Goal: Task Accomplishment & Management: Complete application form

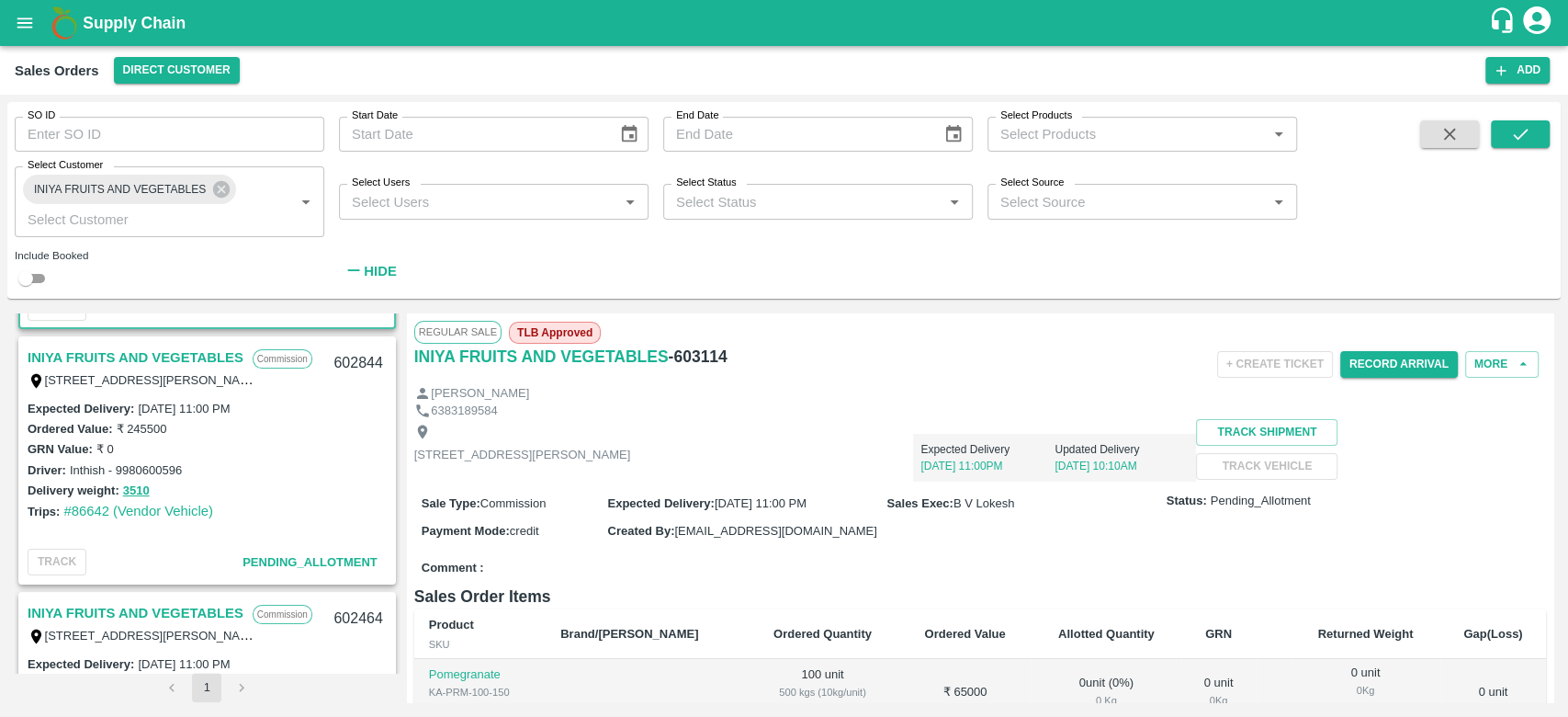
scroll to position [232, 0]
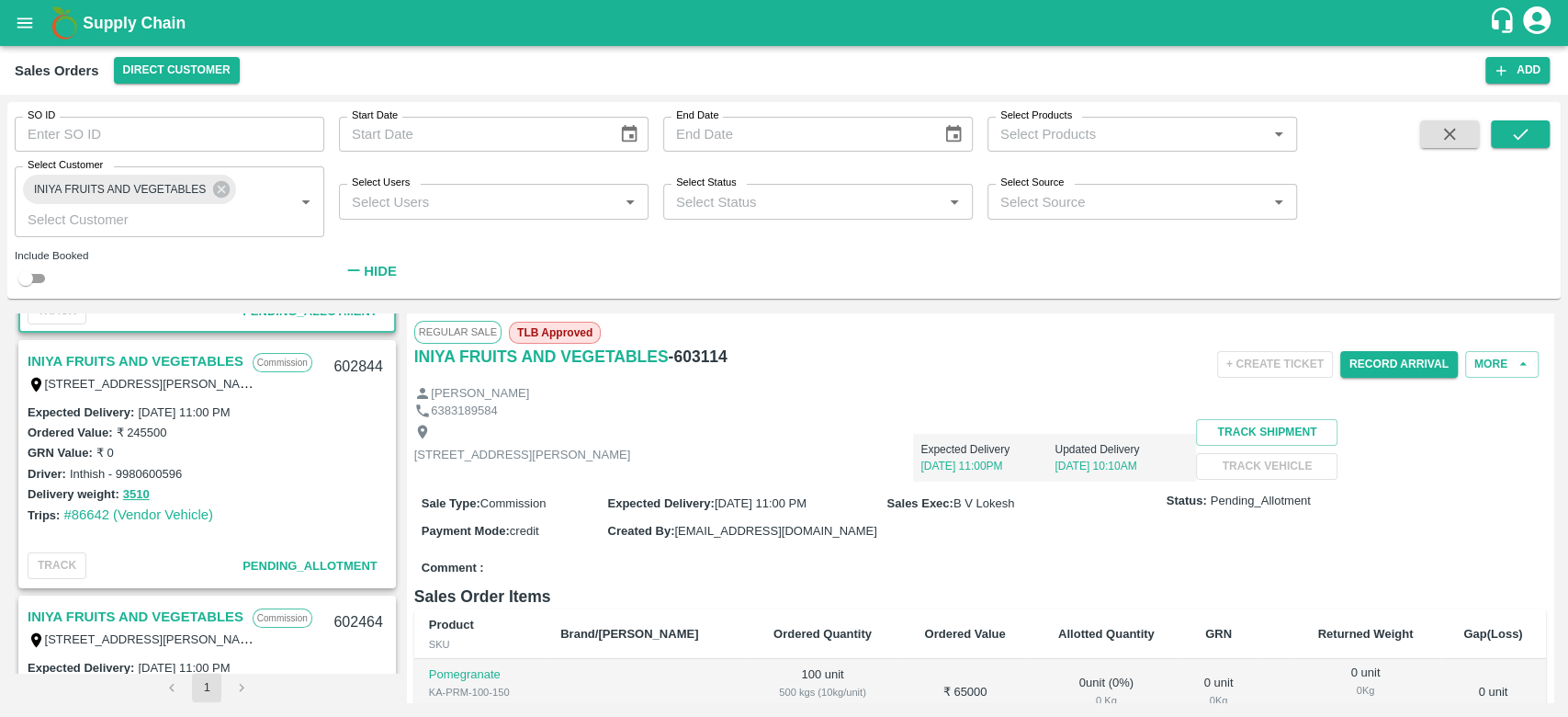
click at [81, 351] on link "INIYA FRUITS AND VEGETABLES" at bounding box center [136, 361] width 216 height 24
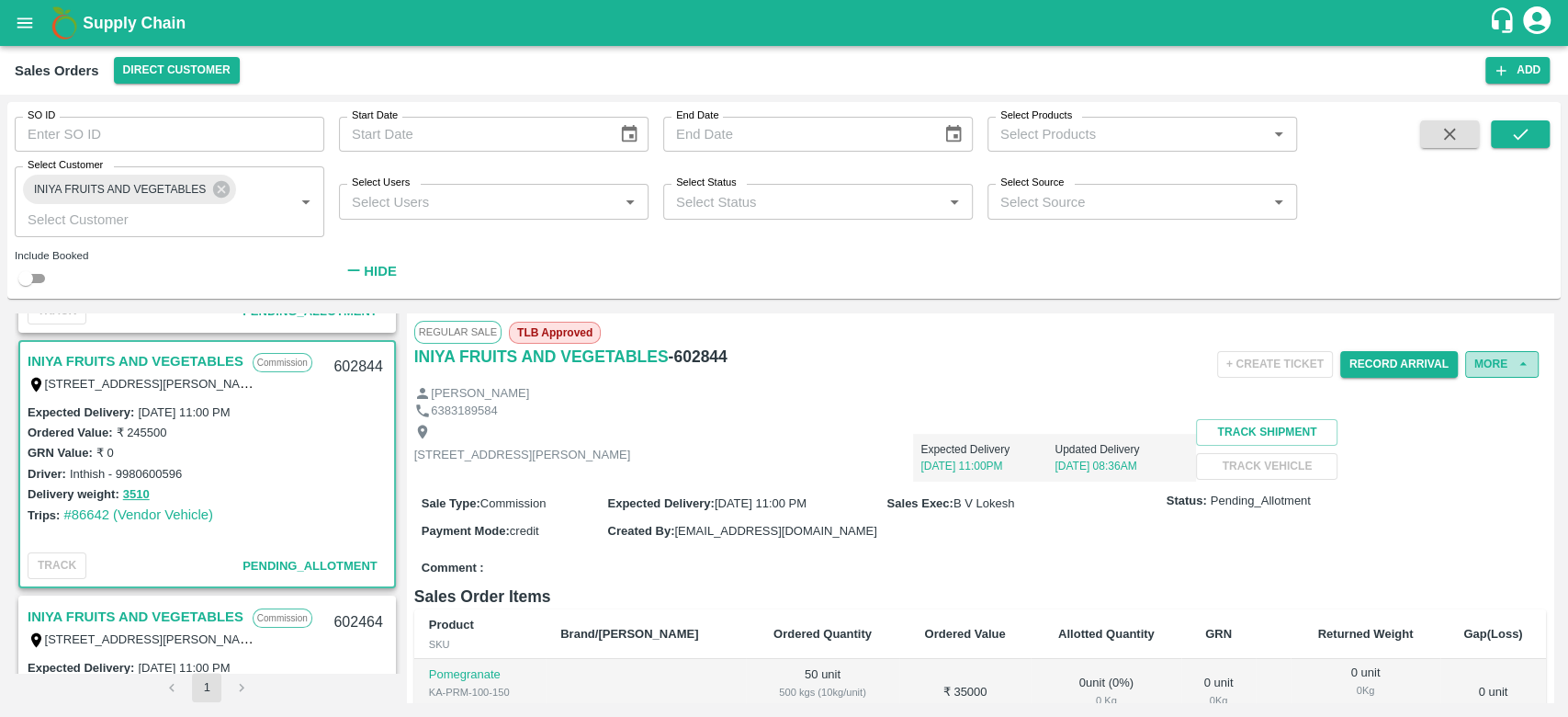
click at [1484, 365] on button "More" at bounding box center [1502, 364] width 73 height 27
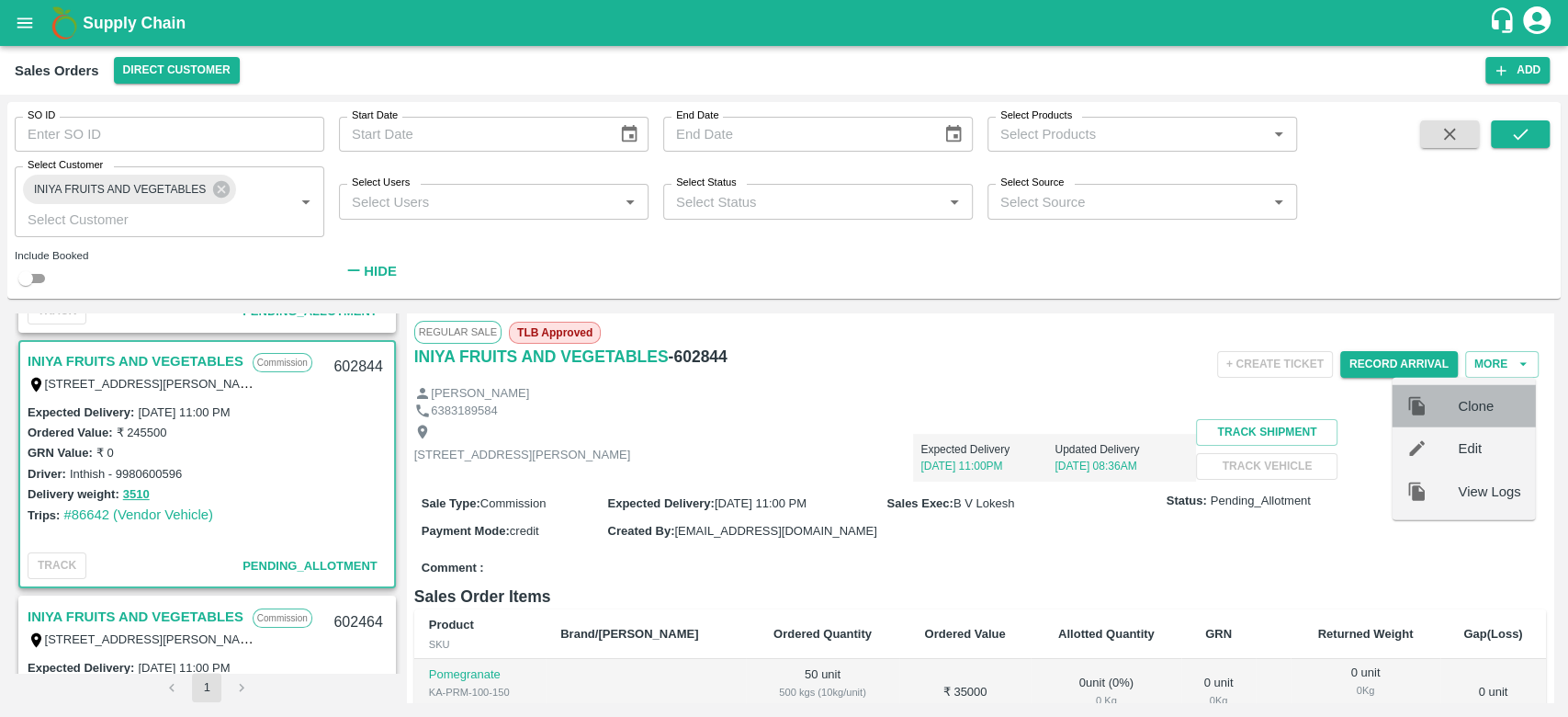
click at [1459, 405] on span "Clone" at bounding box center [1489, 406] width 62 height 20
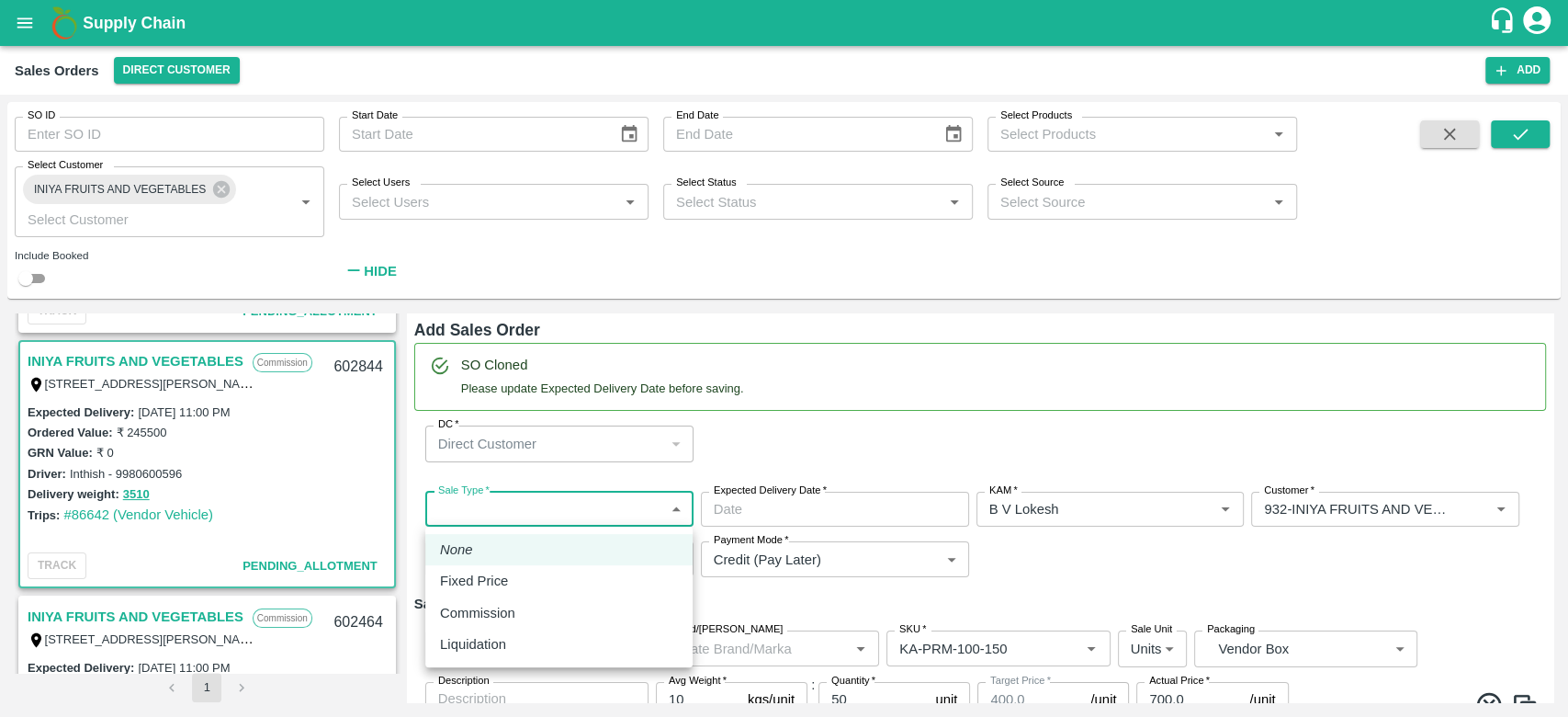
click at [516, 503] on body "Supply Chain Sales Orders Direct Customer Add SO ID SO ID Start Date Start Date…" at bounding box center [784, 358] width 1568 height 717
click at [501, 597] on li "Commission" at bounding box center [559, 613] width 268 height 32
type input "2"
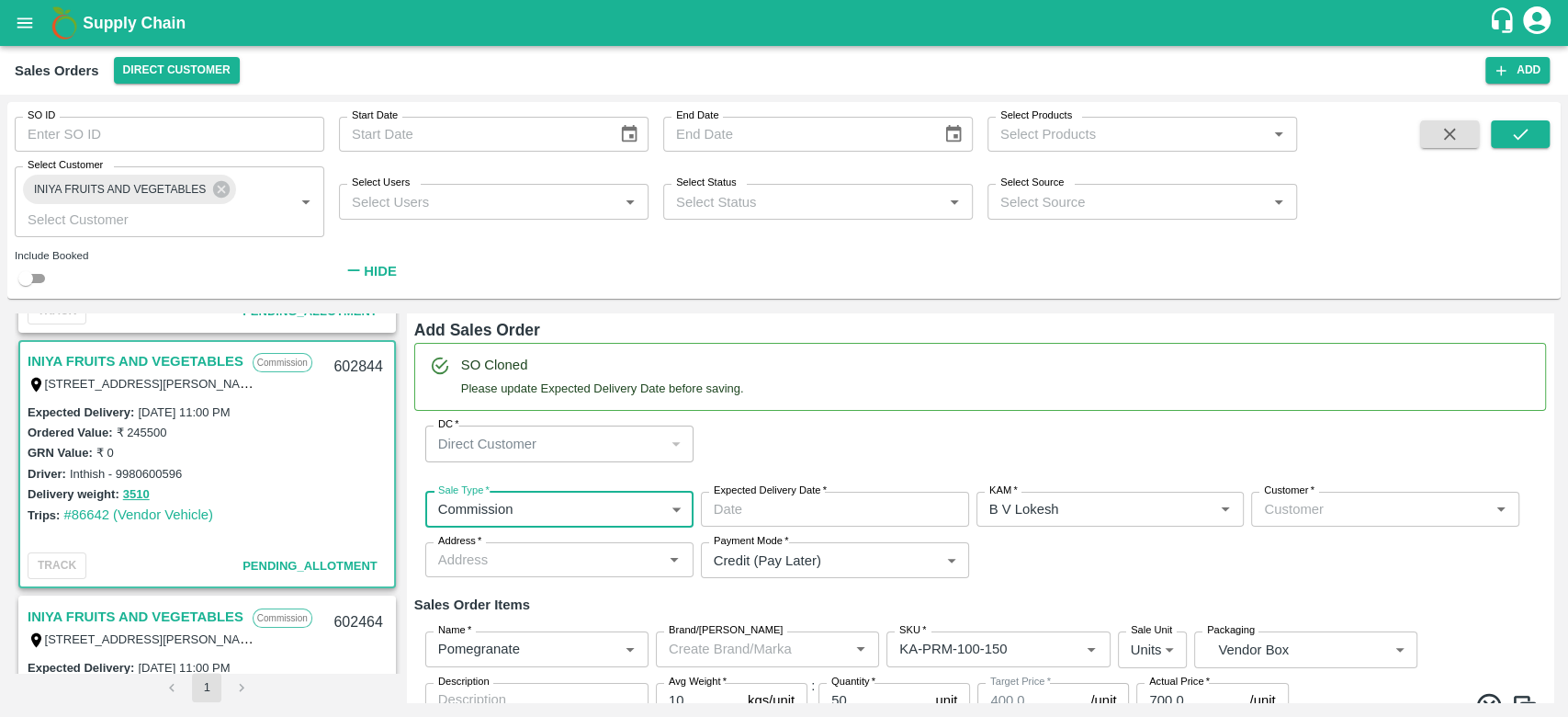
click at [755, 506] on input "Expected Delivery Date   *" at bounding box center [829, 510] width 256 height 35
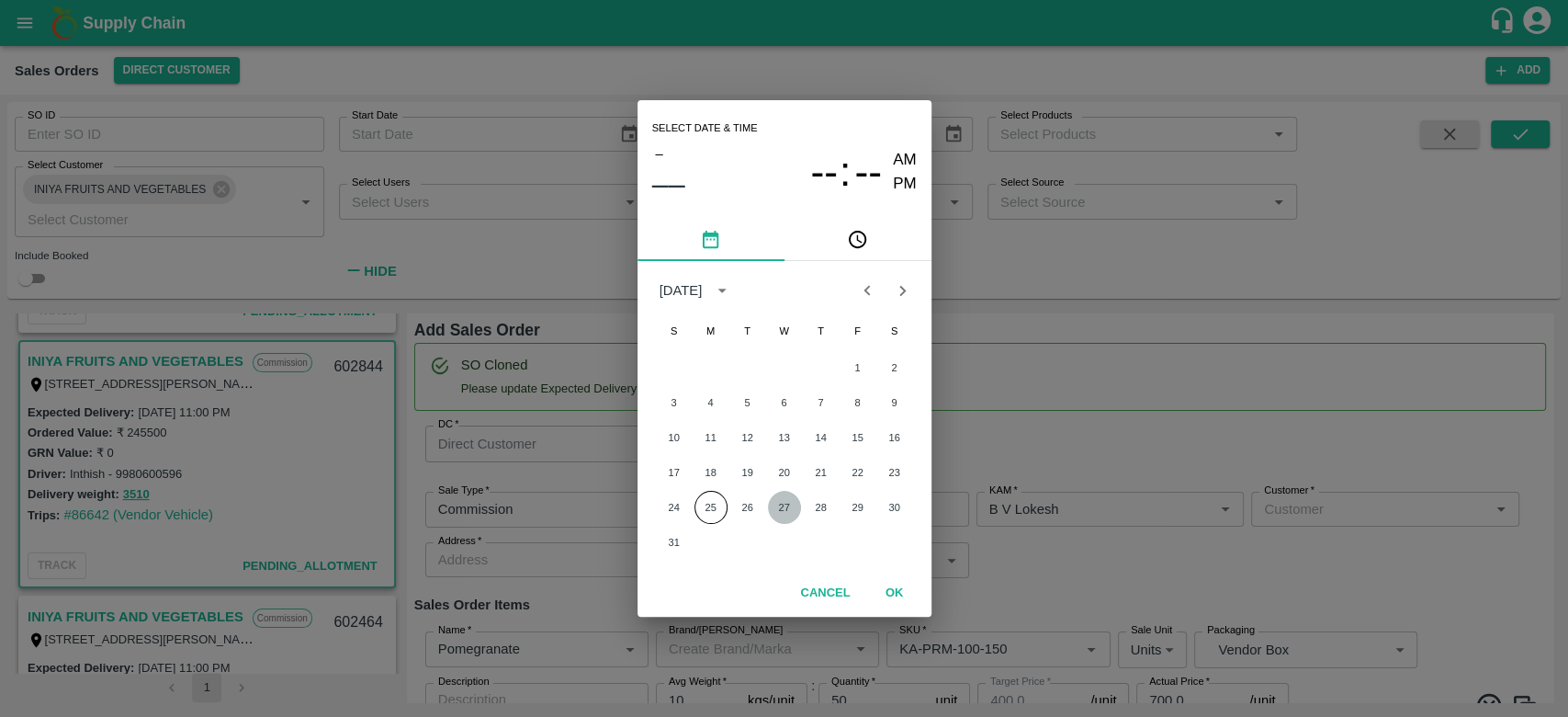
click at [783, 506] on button "27" at bounding box center [785, 508] width 33 height 33
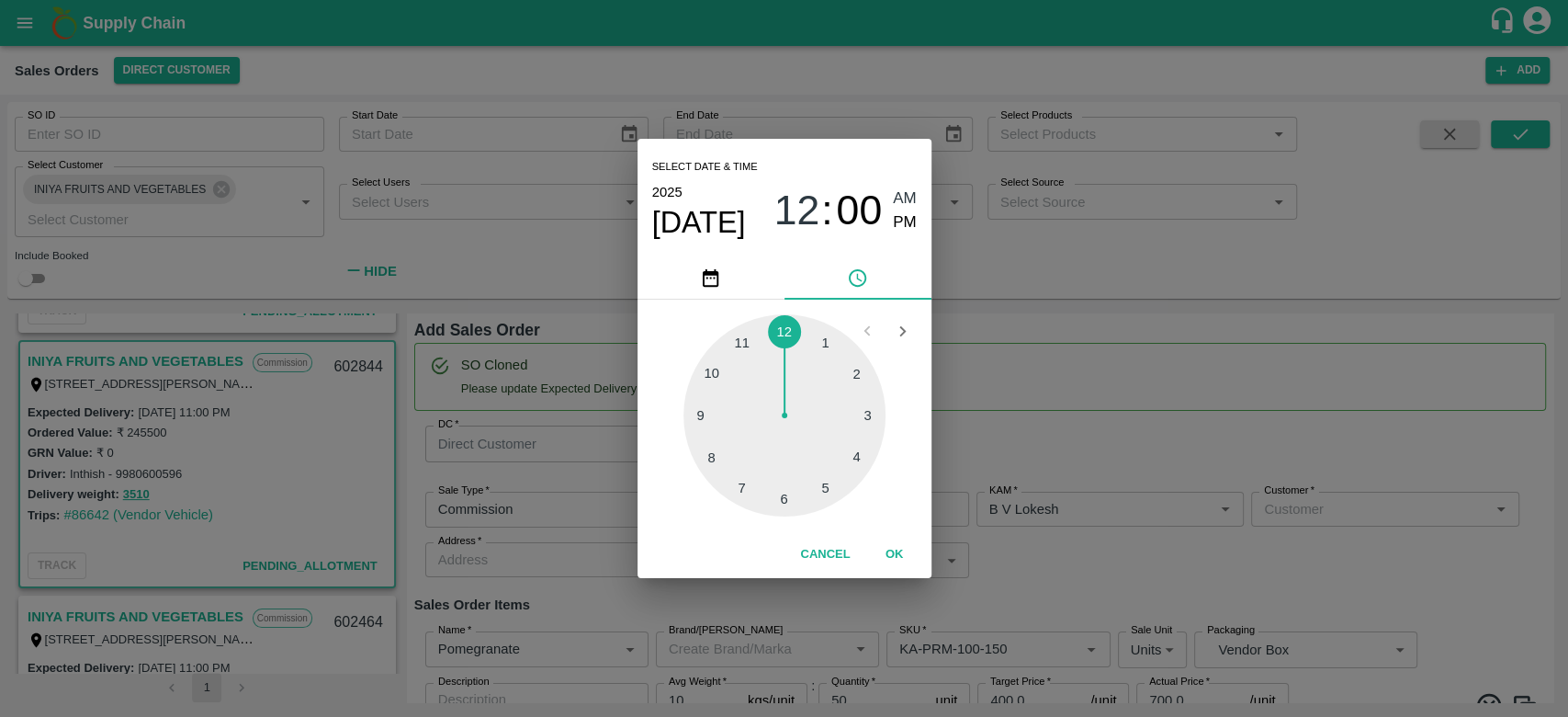
click at [751, 352] on div at bounding box center [784, 415] width 202 height 202
click at [893, 232] on span "PM" at bounding box center [905, 222] width 24 height 25
type input "[DATE] 11:00 PM"
click at [892, 558] on button "OK" at bounding box center [895, 554] width 59 height 33
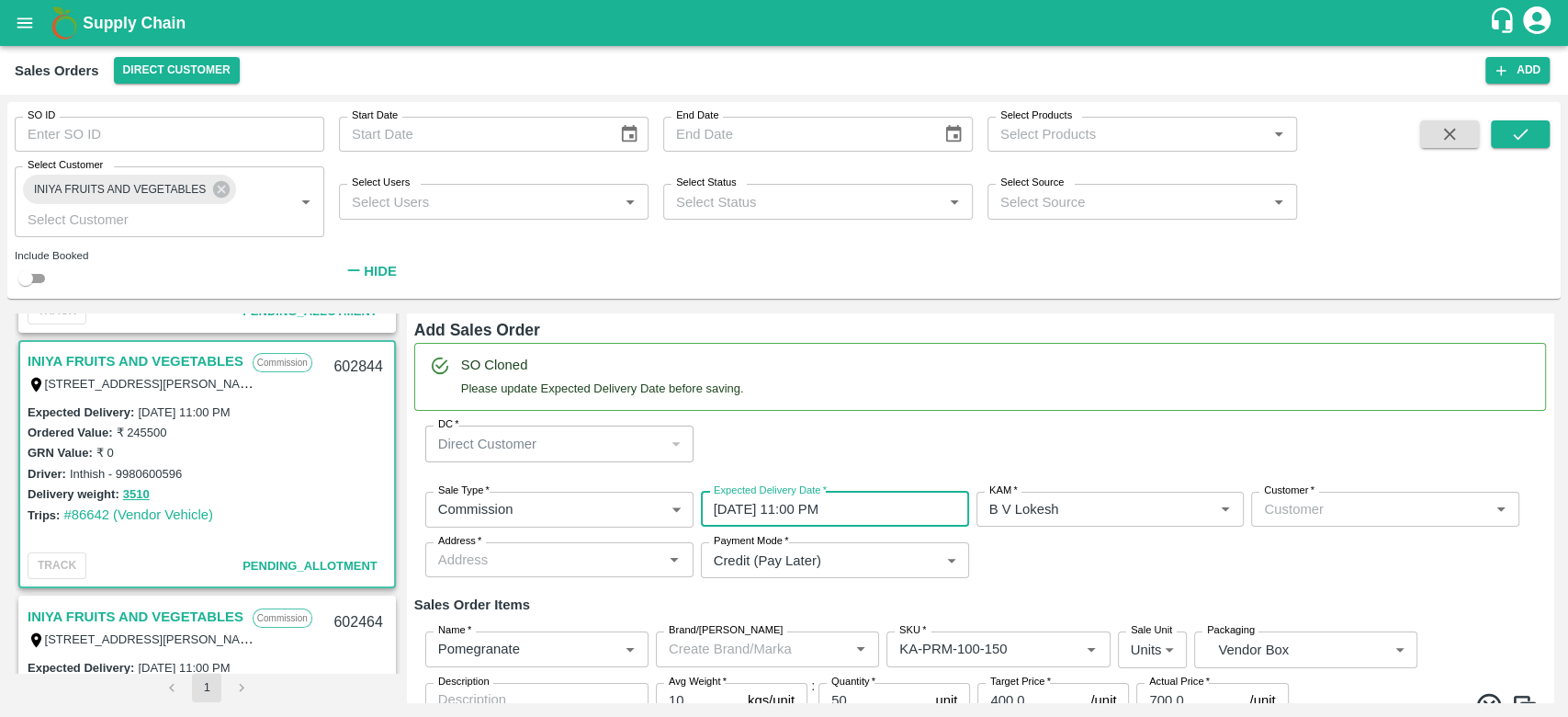
click at [1338, 522] on div "Customer   *" at bounding box center [1386, 510] width 268 height 35
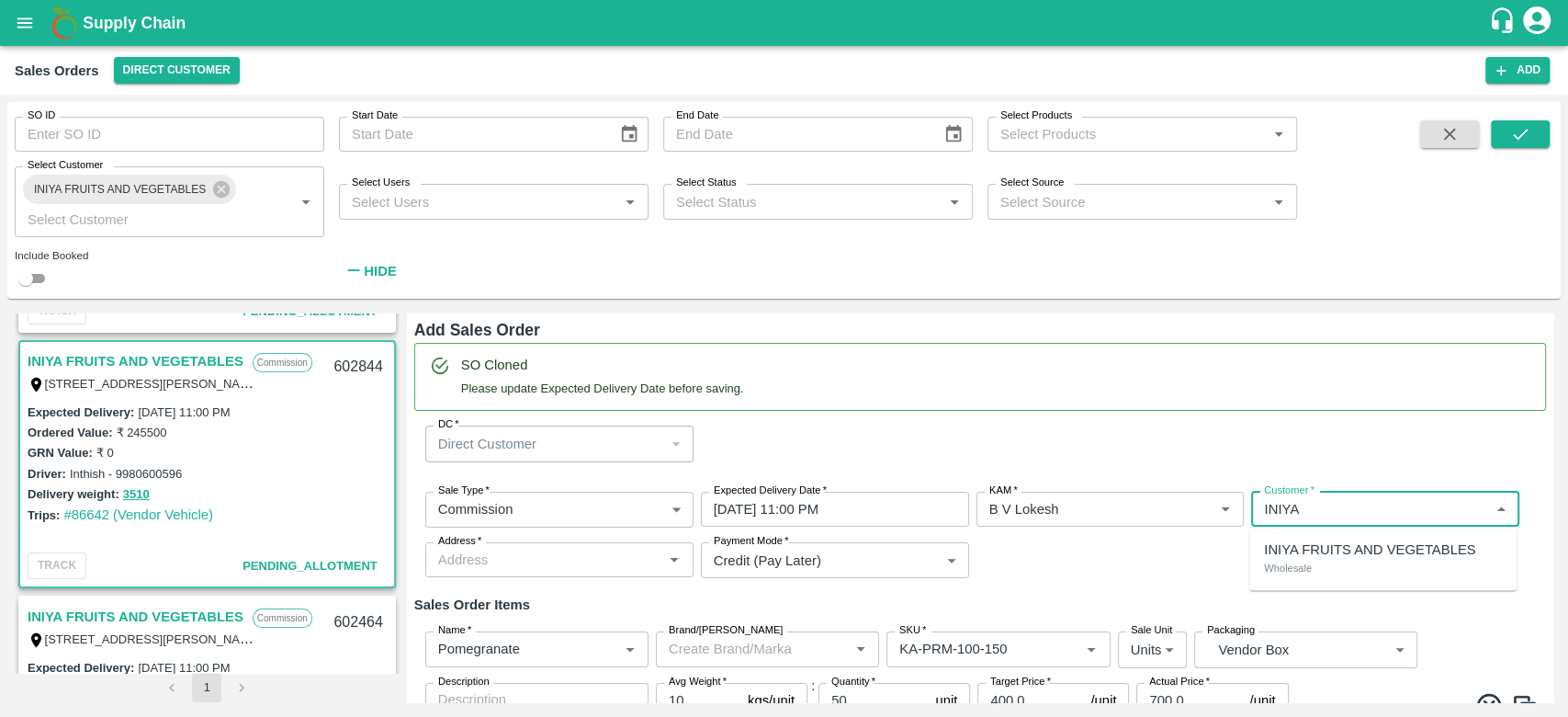
click at [1315, 551] on p "INIYA FRUITS AND VEGETABLES" at bounding box center [1369, 550] width 211 height 20
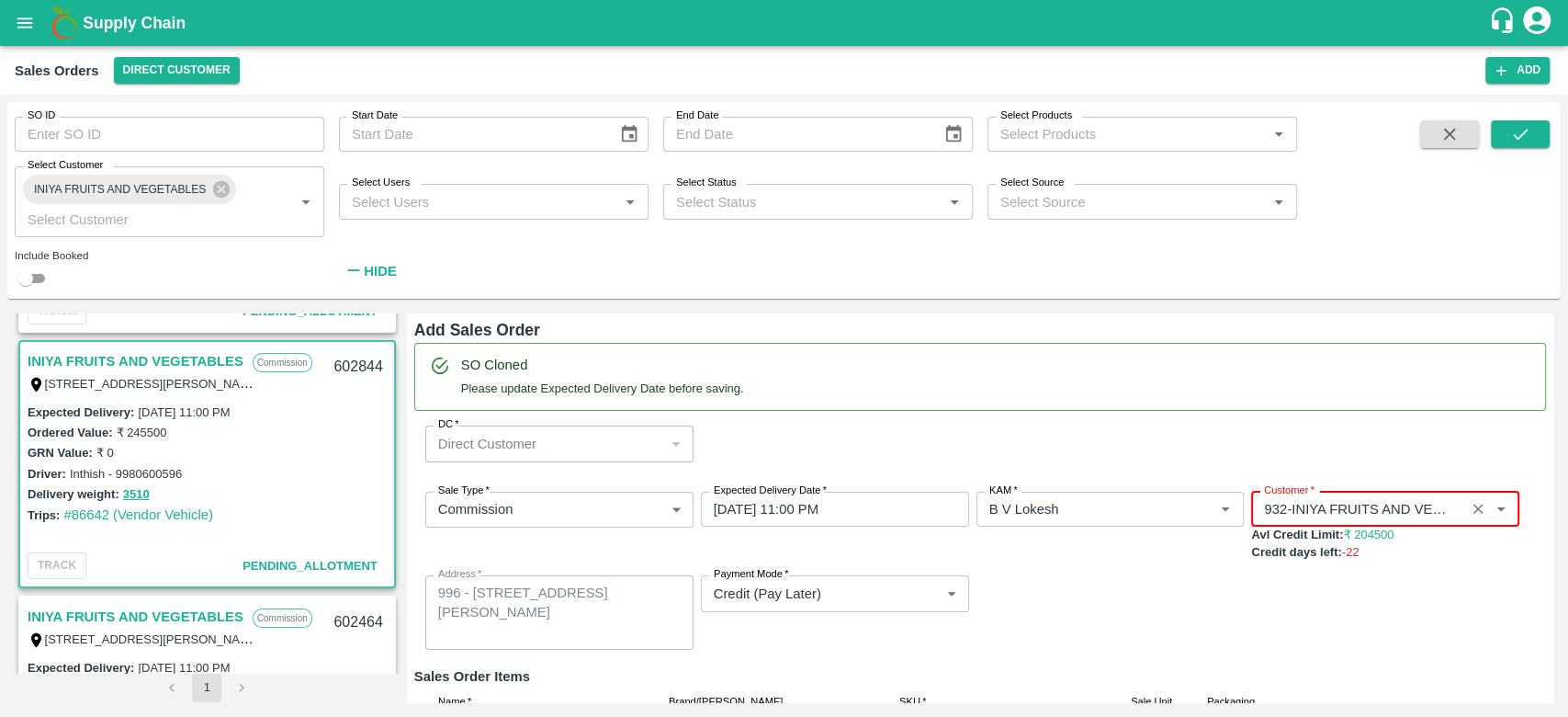
type input "932-INIYA FRUITS AND VEGETABLES"
click at [1218, 586] on div "Sale Type   * Commission 2 Sale Type Expected Delivery Date   * [DATE] 11:00 PM…" at bounding box center [980, 571] width 1132 height 189
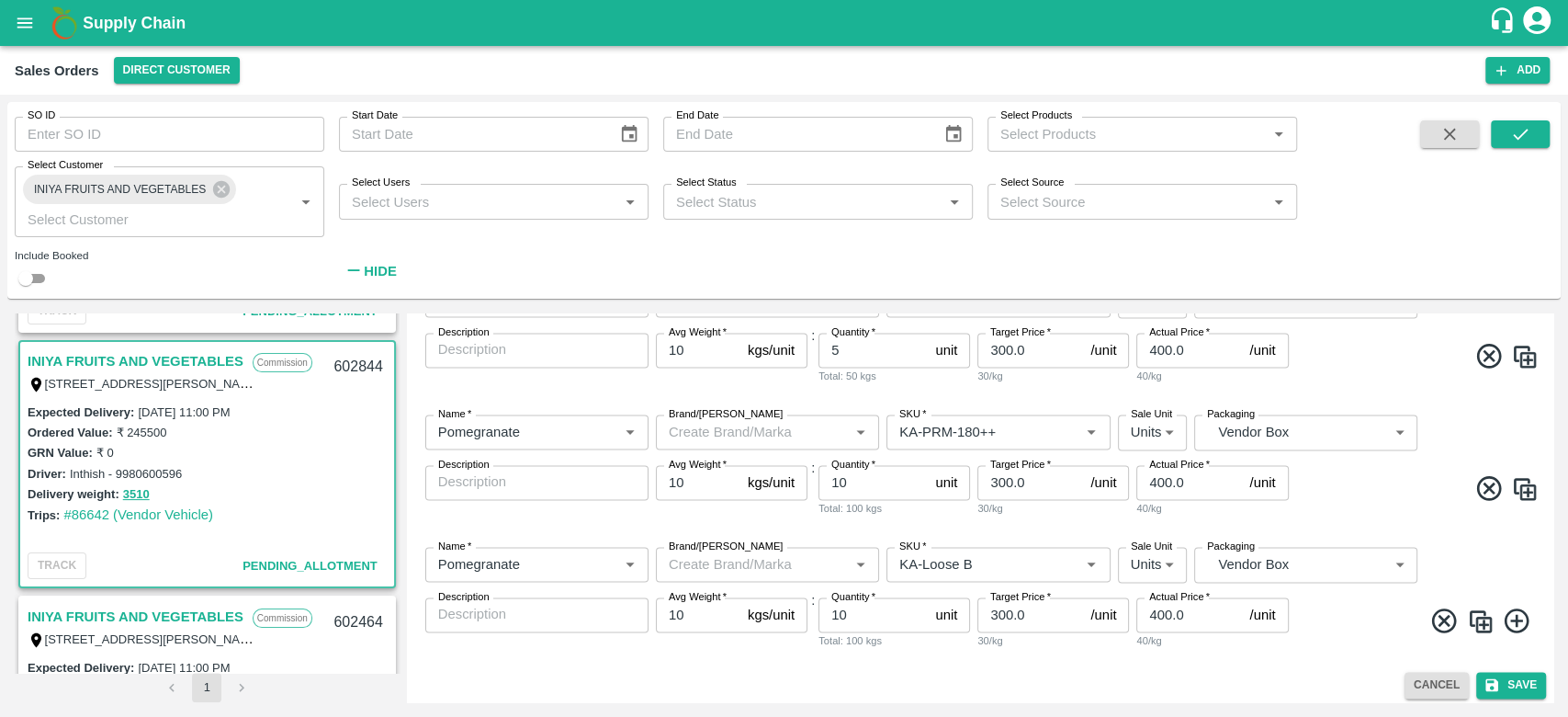
scroll to position [1884, 0]
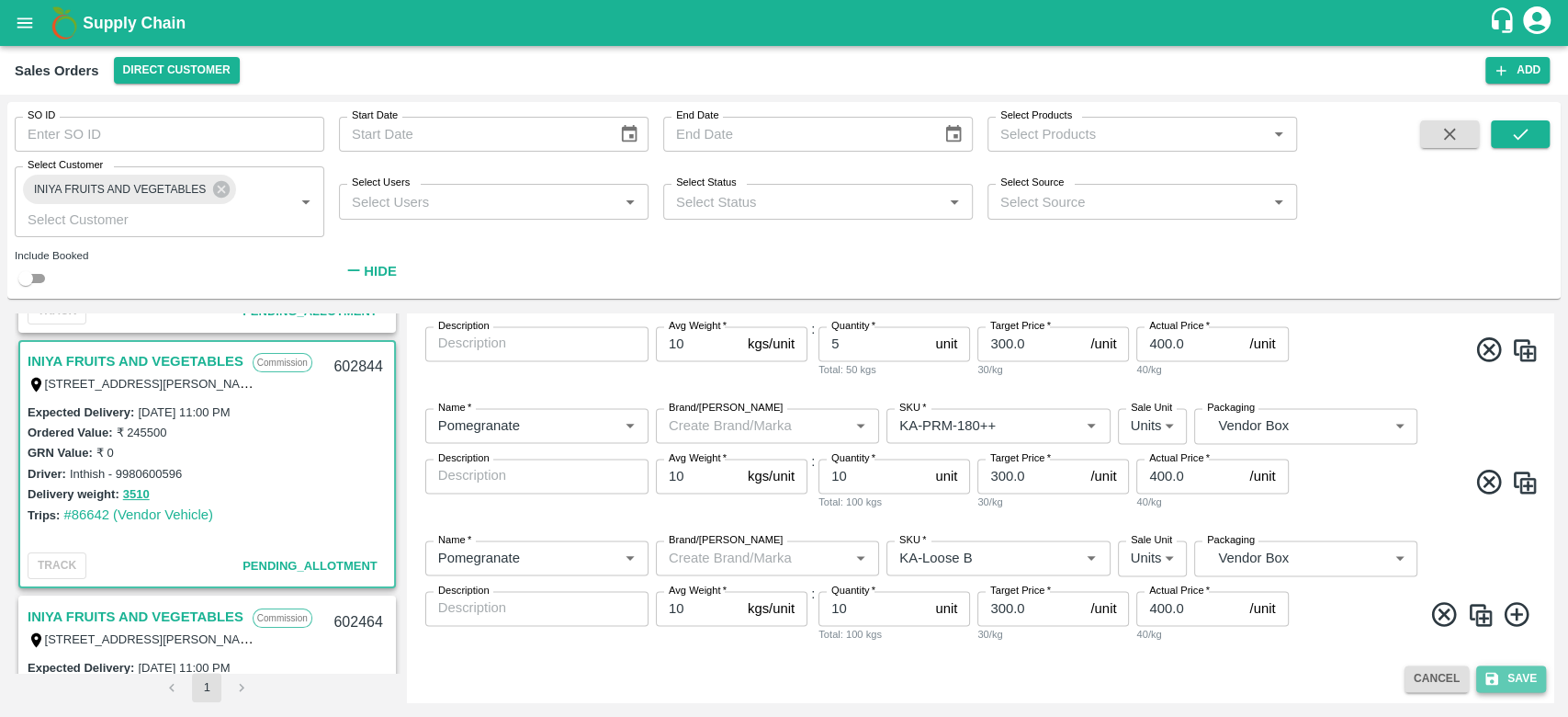
click at [1499, 681] on button "Save" at bounding box center [1511, 678] width 70 height 27
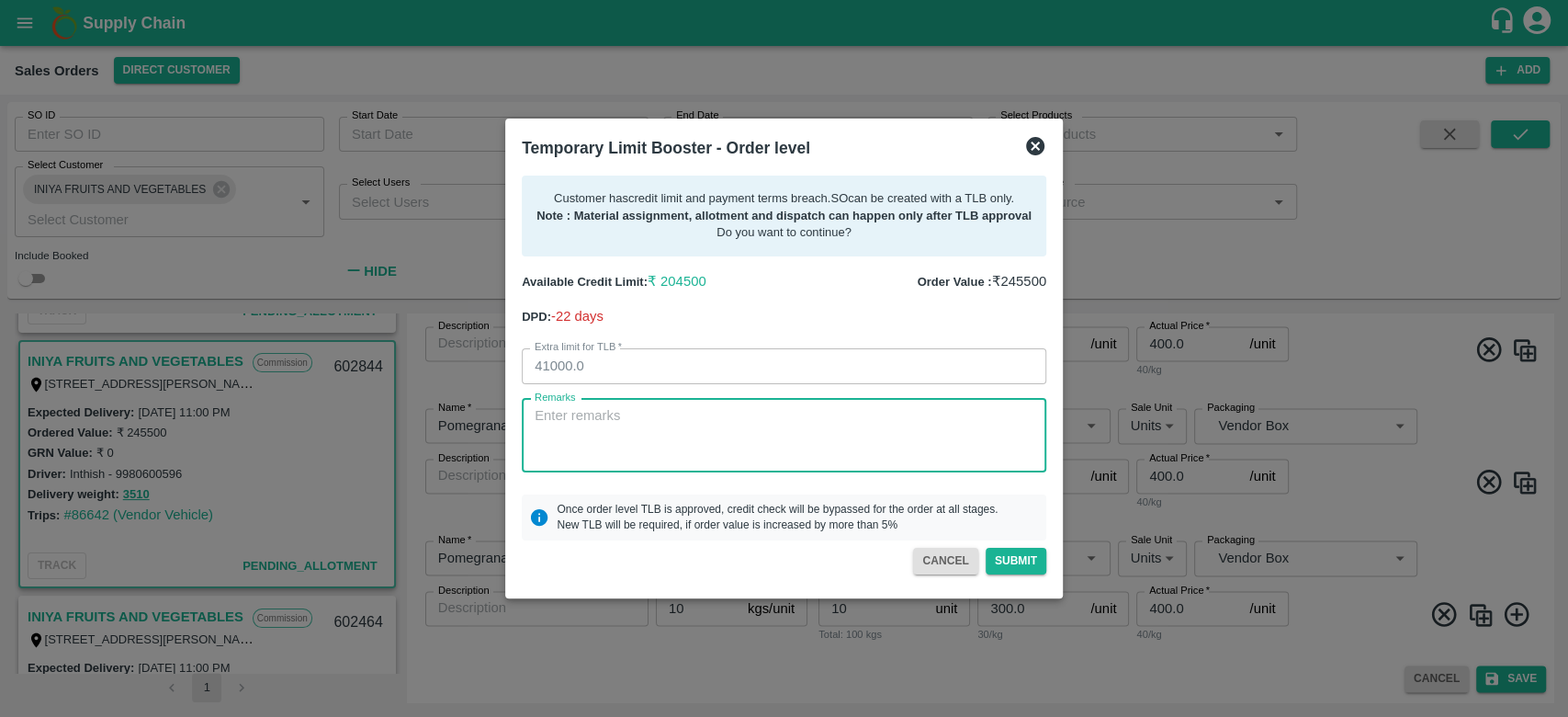
click at [831, 412] on textarea "Remarks" at bounding box center [784, 435] width 498 height 58
type textarea "f"
drag, startPoint x: 870, startPoint y: 431, endPoint x: 771, endPoint y: 428, distance: 99.0
click at [771, 428] on textarea "For creation of SO & Dispatch vehicle, last payment of 4 Lakhs received, next p…" at bounding box center [784, 435] width 498 height 58
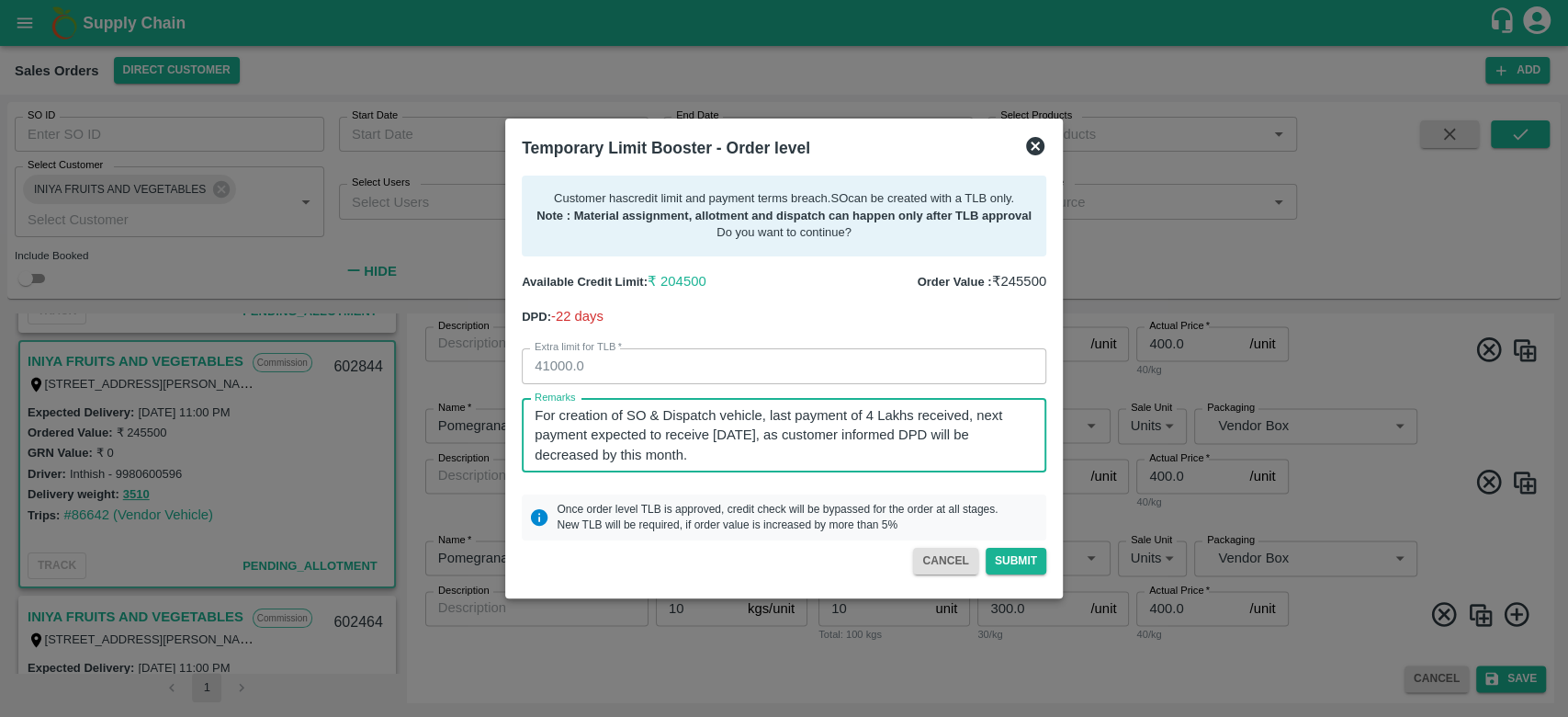
click at [728, 462] on textarea "For creation of SO & Dispatch vehicle, last payment of 4 Lakhs received, next p…" at bounding box center [784, 435] width 498 height 58
click at [850, 434] on textarea "For creation of SO & Dispatch vehicle, last payment of 4 Lakhs received, next p…" at bounding box center [784, 435] width 498 height 58
click at [688, 461] on textarea "For creation of SO & Dispatch vehicle, last payment of 4 Lakhs received, next p…" at bounding box center [784, 435] width 498 height 58
type textarea "For creation of SO & Dispatch vehicle, last payment of 4 Lakhs received, next p…"
click at [1002, 559] on button "Submit" at bounding box center [1016, 561] width 60 height 27
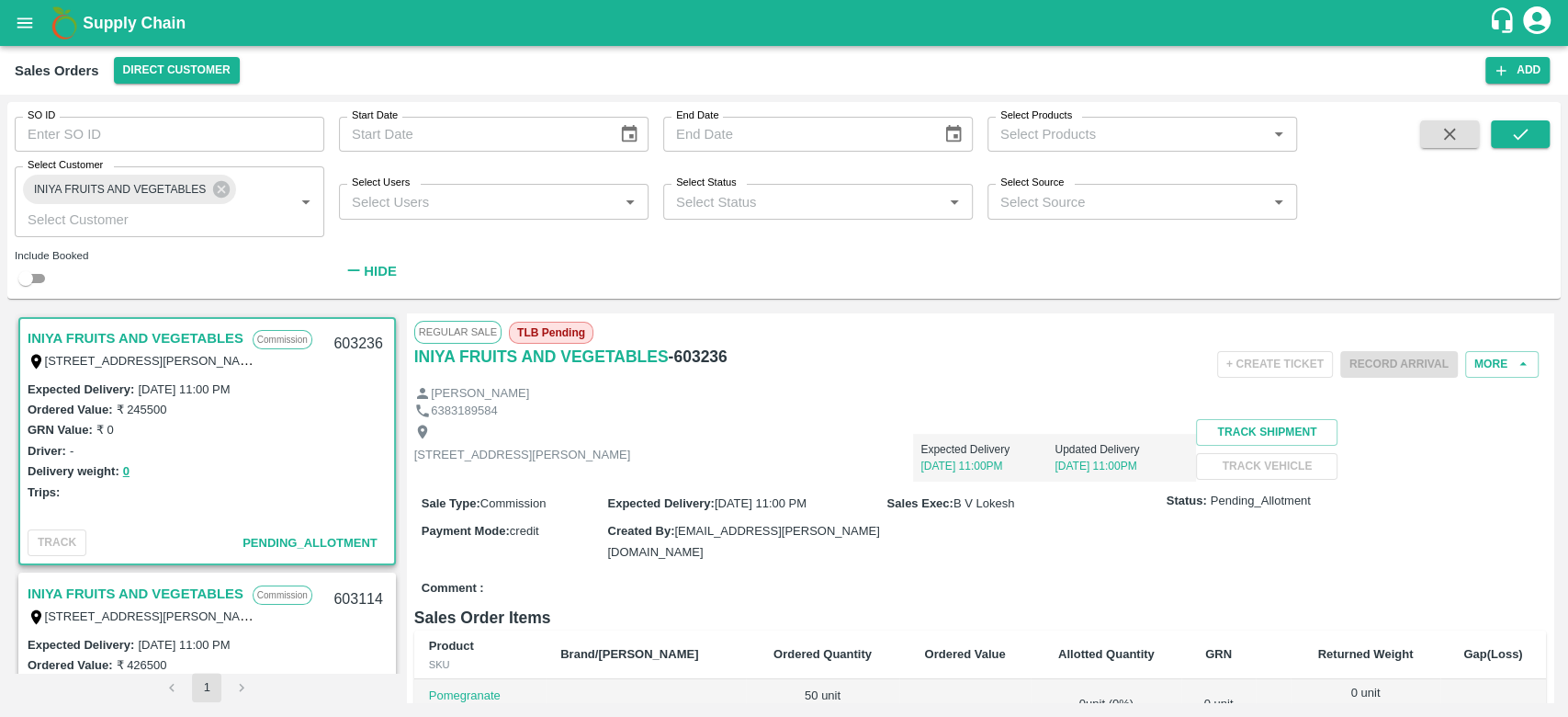
click at [180, 335] on link "INIYA FRUITS AND VEGETABLES" at bounding box center [136, 339] width 216 height 24
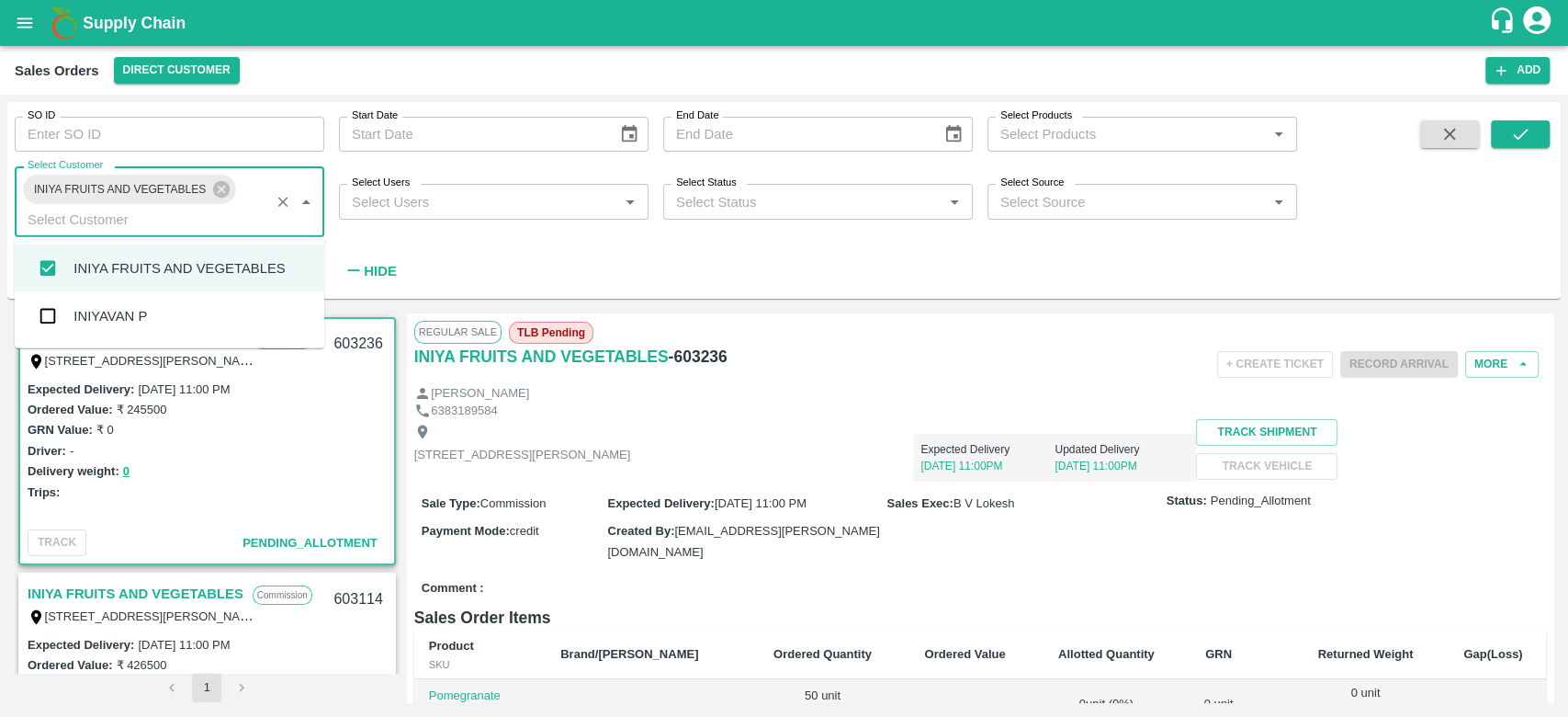
click at [238, 221] on input "Select Customer" at bounding box center [142, 219] width 245 height 24
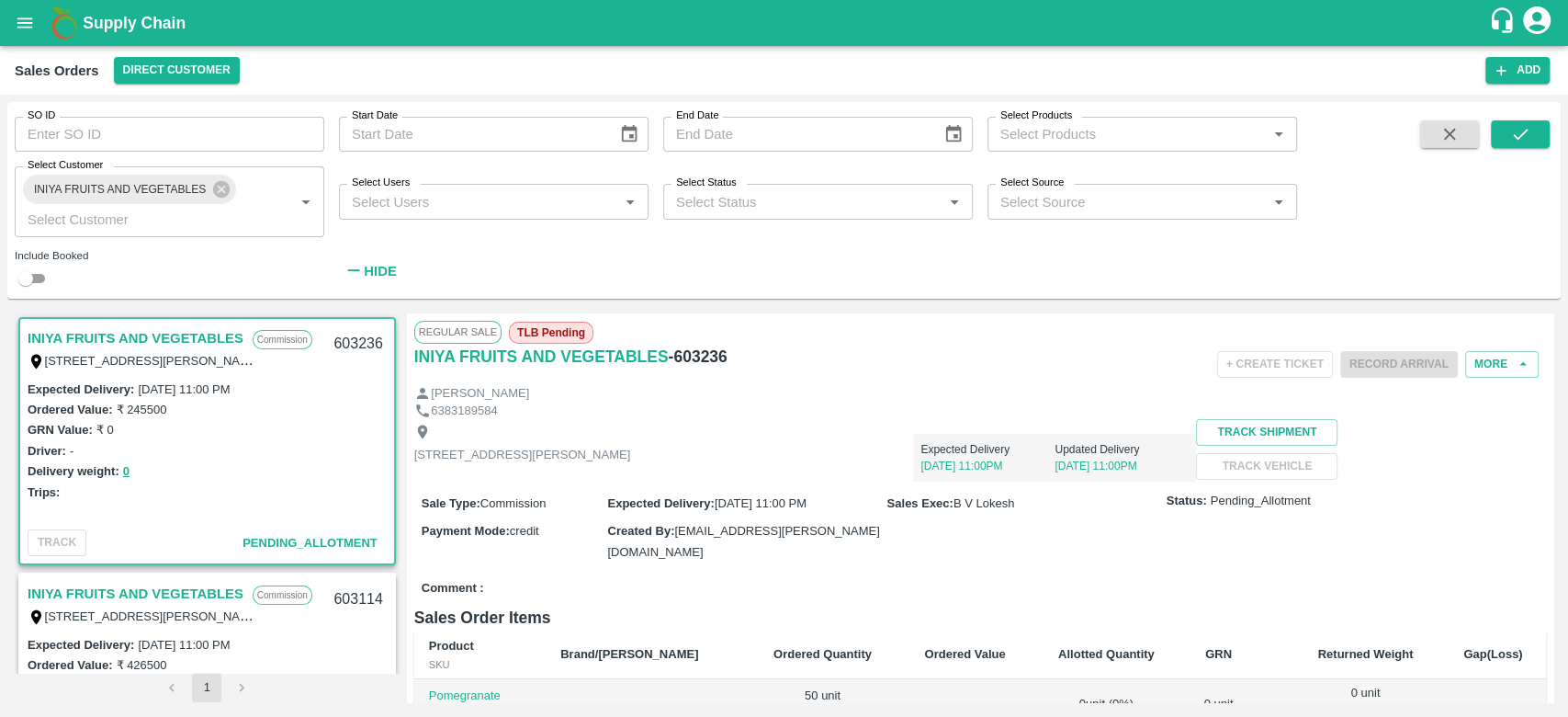
click at [558, 265] on div "SO ID SO ID Start Date Start Date End Date End Date Select Products Select Prod…" at bounding box center [648, 196] width 1297 height 188
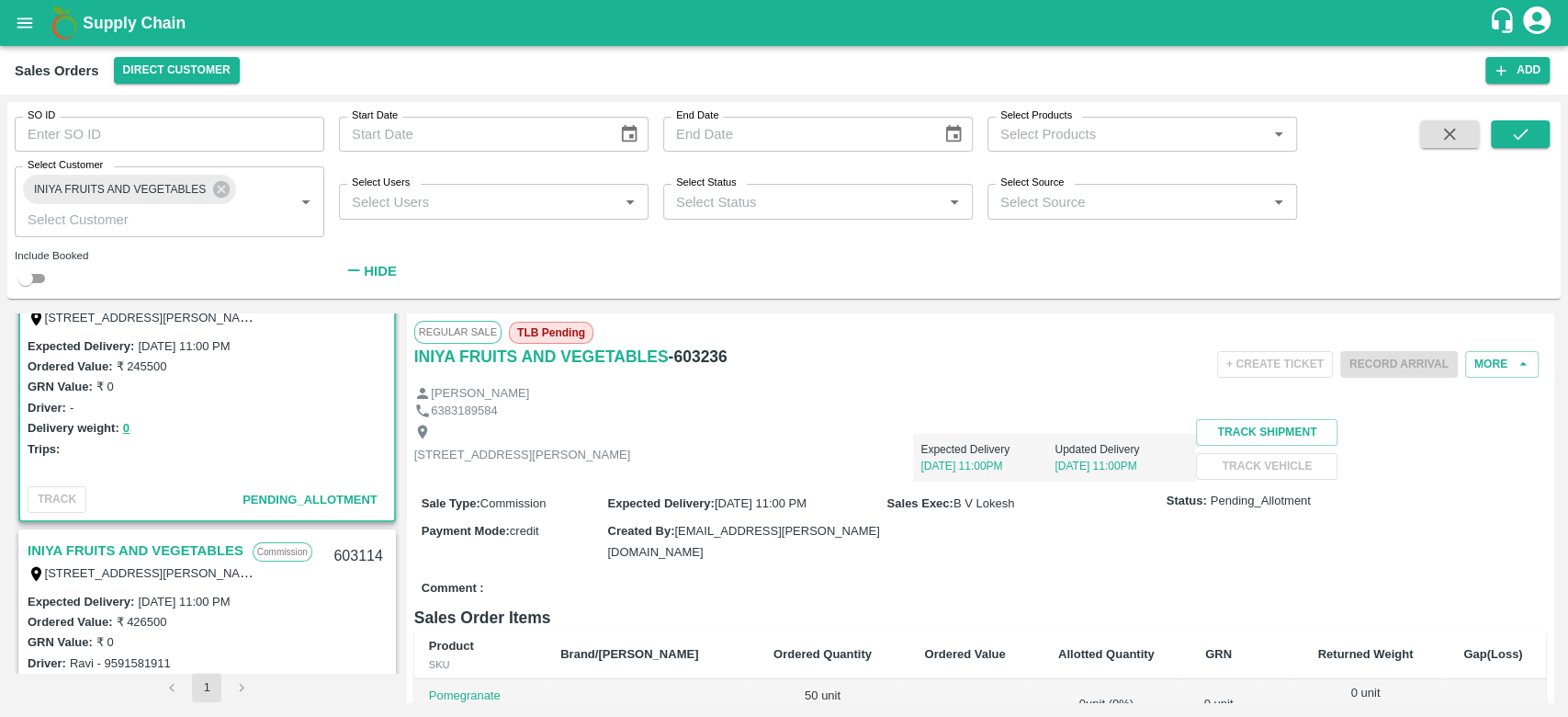
scroll to position [41, 0]
